Goal: Task Accomplishment & Management: Complete application form

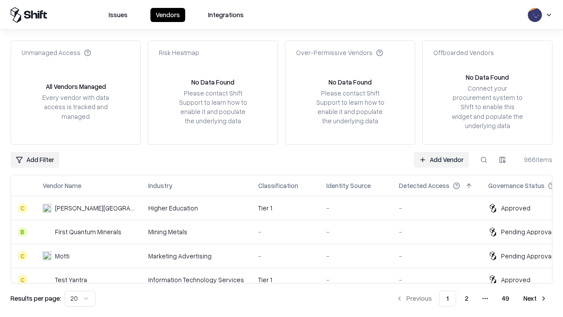
click at [441, 159] on link "Add Vendor" at bounding box center [441, 160] width 55 height 16
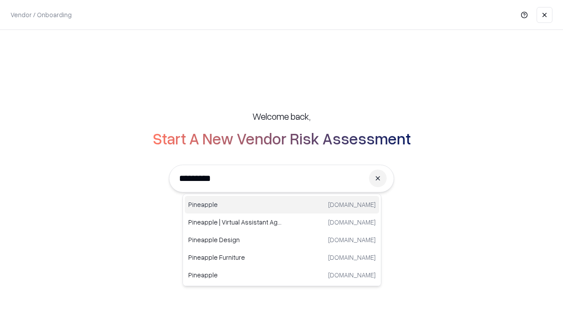
click at [282, 205] on div "Pineapple [DOMAIN_NAME]" at bounding box center [282, 205] width 194 height 18
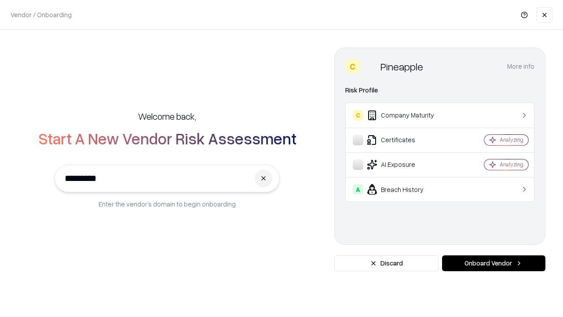
type input "*********"
click at [494, 263] on button "Onboard Vendor" at bounding box center [493, 263] width 103 height 16
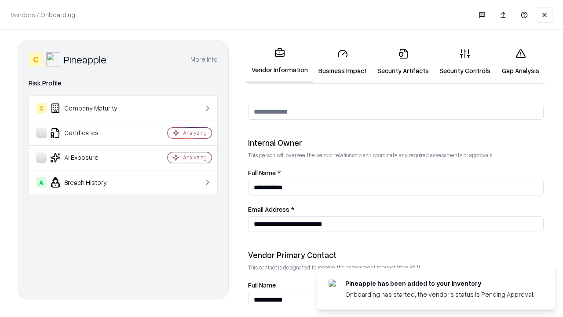
scroll to position [456, 0]
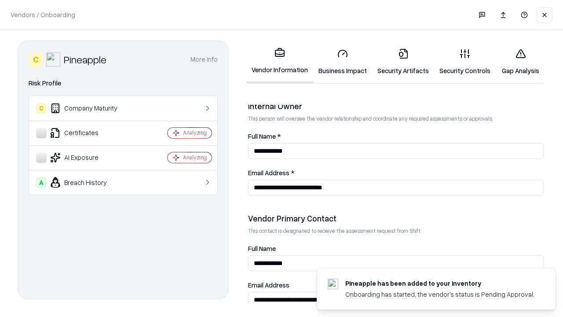
click at [343, 62] on link "Business Impact" at bounding box center [342, 61] width 59 height 41
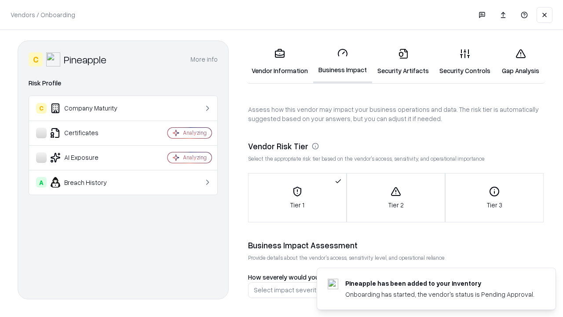
click at [403, 62] on link "Security Artifacts" at bounding box center [403, 61] width 62 height 41
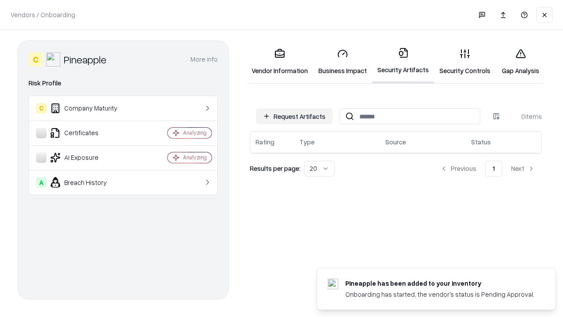
click at [294, 116] on button "Request Artifacts" at bounding box center [294, 116] width 77 height 16
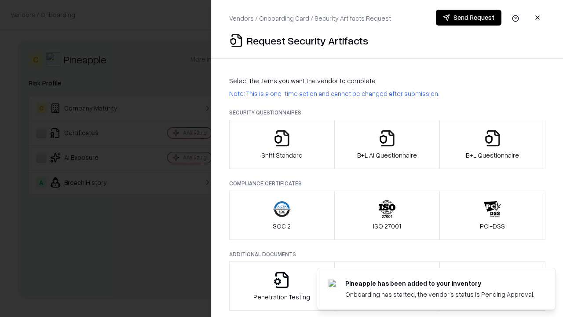
click at [282, 144] on icon "button" at bounding box center [282, 138] width 18 height 18
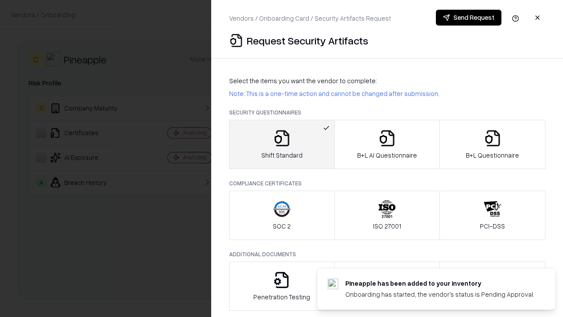
click at [468, 18] on button "Send Request" at bounding box center [469, 18] width 66 height 16
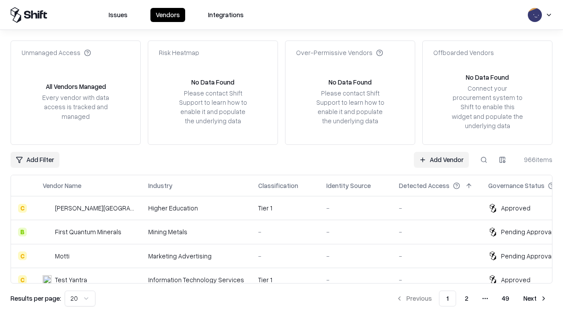
click at [484, 159] on button at bounding box center [484, 160] width 16 height 16
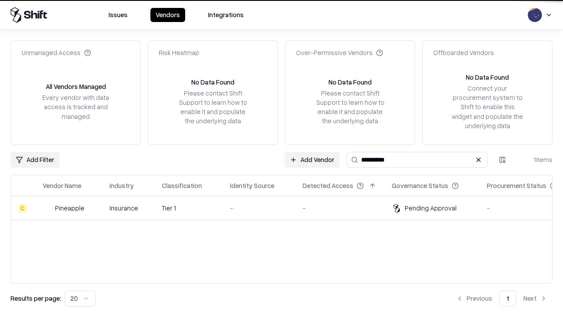
type input "*********"
click at [287, 208] on div "-" at bounding box center [259, 207] width 59 height 9
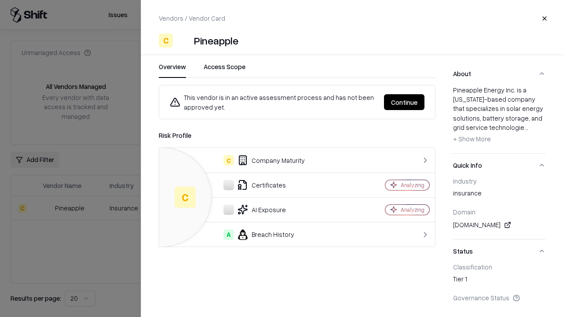
click at [404, 102] on button "Continue" at bounding box center [404, 102] width 40 height 16
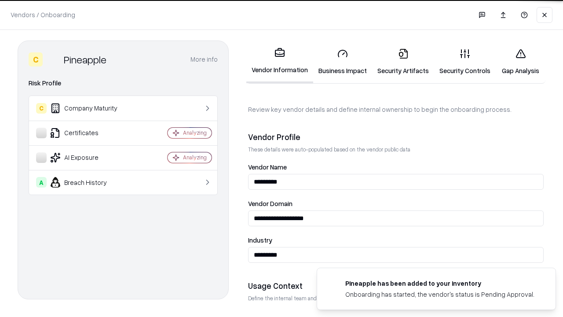
click at [403, 62] on link "Security Artifacts" at bounding box center [403, 61] width 62 height 41
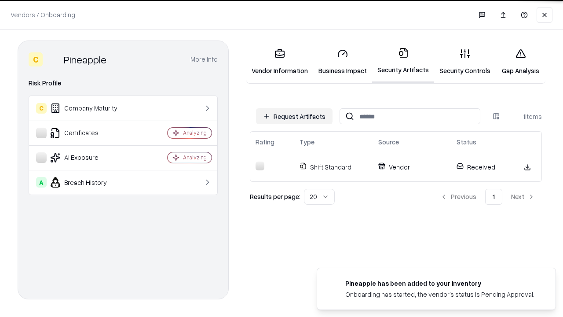
click at [465, 62] on link "Security Controls" at bounding box center [465, 61] width 62 height 41
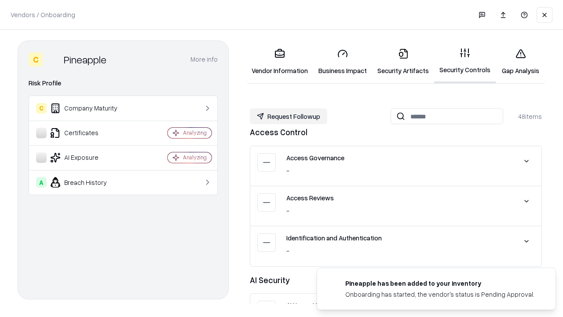
click at [289, 116] on button "Request Followup" at bounding box center [288, 116] width 77 height 16
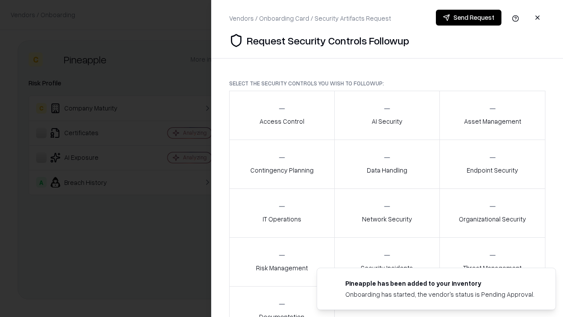
click at [282, 115] on div "Access Control" at bounding box center [282, 115] width 45 height 22
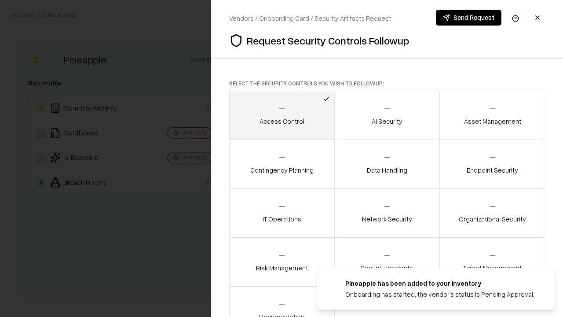
click at [468, 18] on button "Send Request" at bounding box center [469, 18] width 66 height 16
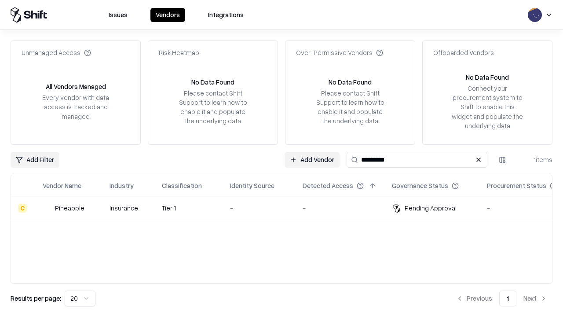
type input "*********"
click at [287, 208] on div "-" at bounding box center [259, 207] width 59 height 9
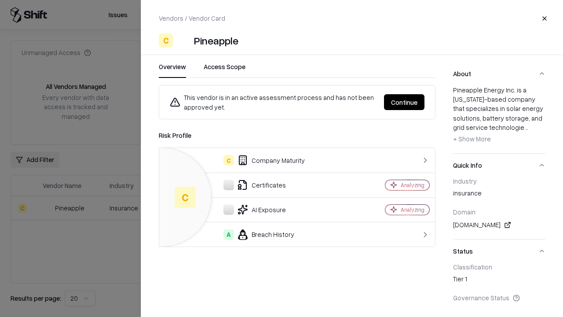
click at [404, 102] on button "Continue" at bounding box center [404, 102] width 40 height 16
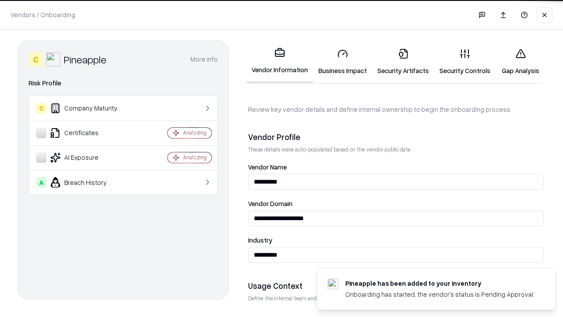
click at [520, 62] on link "Gap Analysis" at bounding box center [521, 61] width 50 height 41
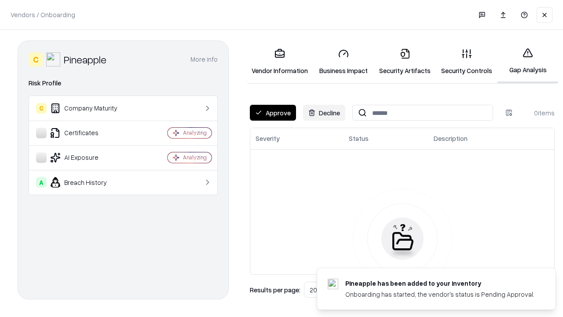
click at [273, 113] on button "Approve" at bounding box center [273, 113] width 46 height 16
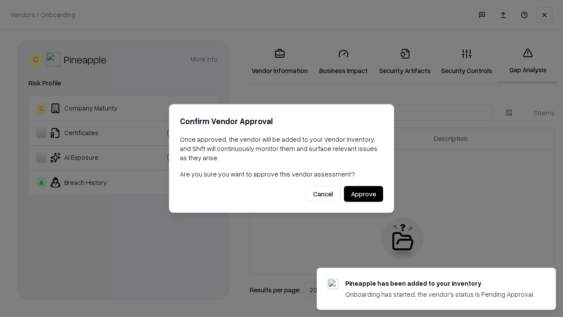
click at [363, 194] on button "Approve" at bounding box center [363, 194] width 39 height 16
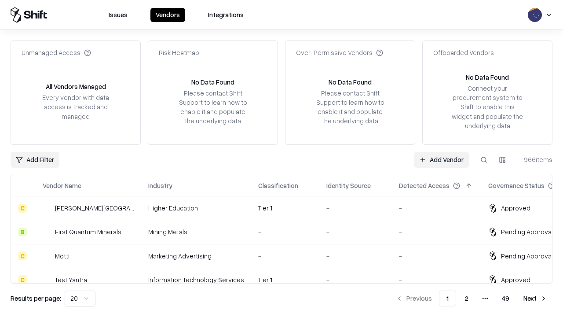
type input "*********"
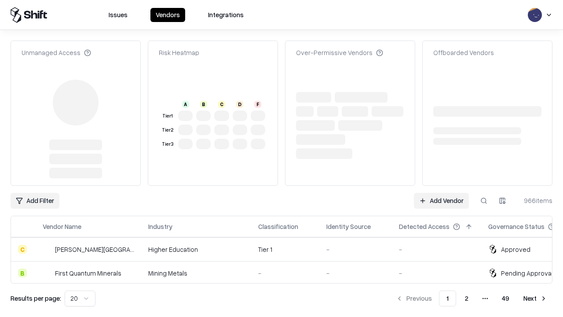
click at [441, 193] on link "Add Vendor" at bounding box center [441, 201] width 55 height 16
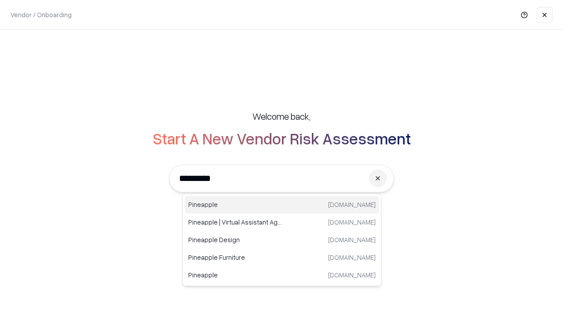
click at [282, 205] on div "Pineapple [DOMAIN_NAME]" at bounding box center [282, 205] width 194 height 18
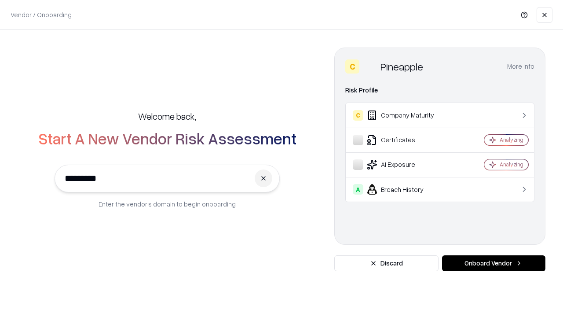
type input "*********"
click at [494, 263] on button "Onboard Vendor" at bounding box center [493, 263] width 103 height 16
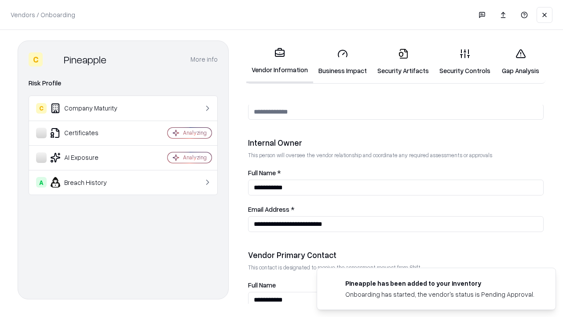
scroll to position [456, 0]
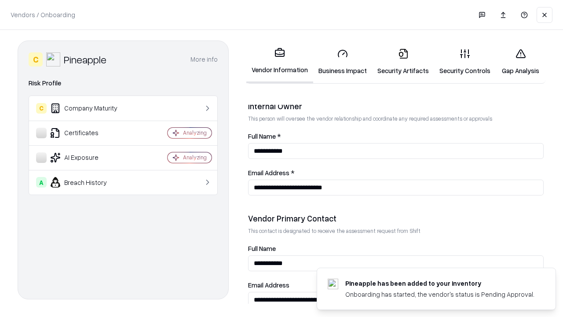
click at [520, 62] on link "Gap Analysis" at bounding box center [521, 61] width 50 height 41
